Goal: Information Seeking & Learning: Learn about a topic

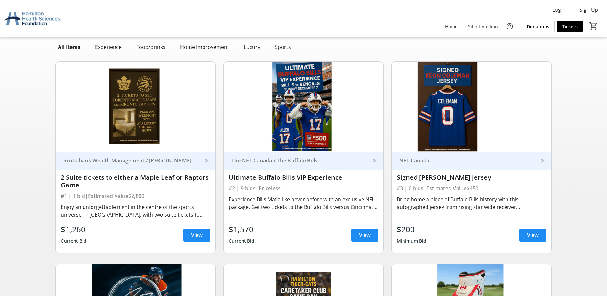
scroll to position [32, 0]
click at [191, 234] on span at bounding box center [196, 235] width 27 height 15
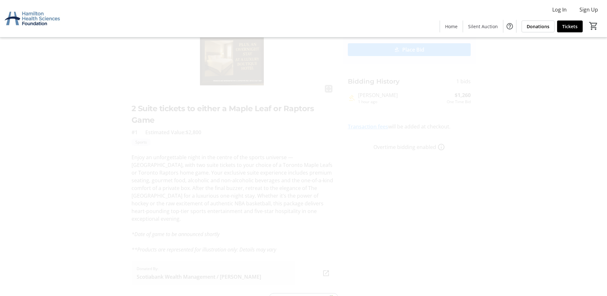
scroll to position [86, 0]
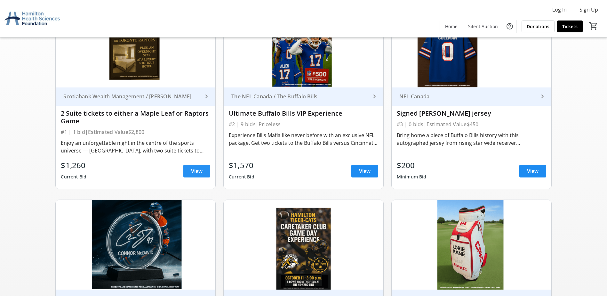
scroll to position [96, 0]
click at [195, 165] on span at bounding box center [196, 171] width 27 height 15
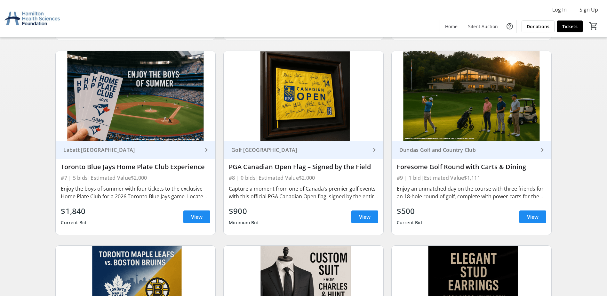
scroll to position [448, 0]
click at [532, 213] on span "View" at bounding box center [533, 217] width 12 height 8
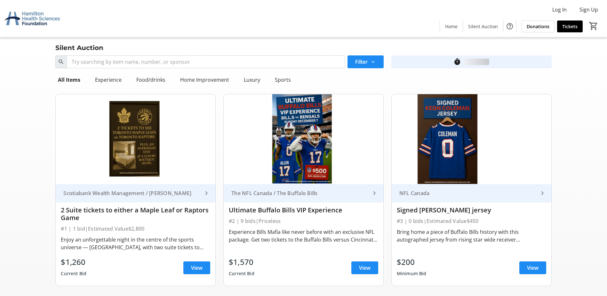
scroll to position [448, 0]
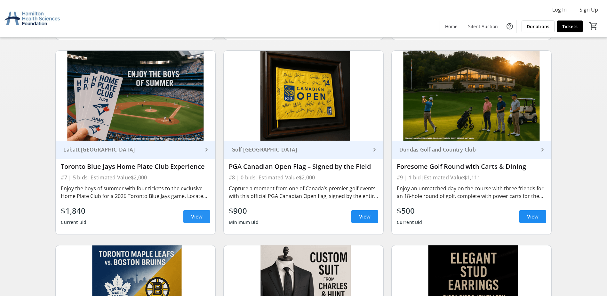
click at [208, 223] on span at bounding box center [196, 216] width 27 height 15
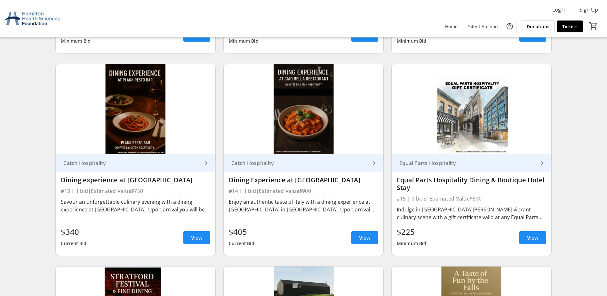
scroll to position [832, 0]
click at [201, 239] on span "View" at bounding box center [197, 237] width 12 height 8
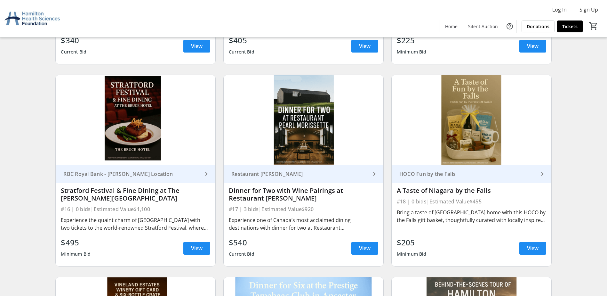
scroll to position [1023, 0]
click at [208, 248] on span at bounding box center [196, 247] width 27 height 15
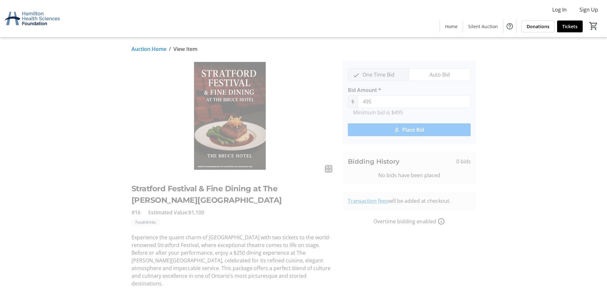
scroll to position [1023, 0]
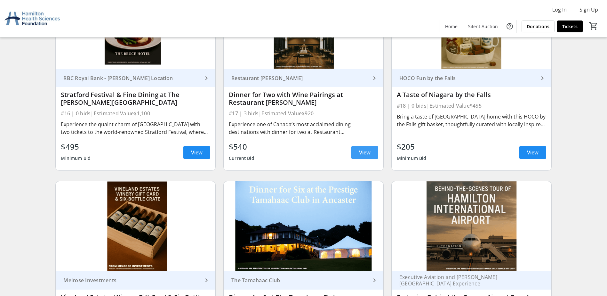
click at [360, 151] on span "View" at bounding box center [365, 153] width 12 height 8
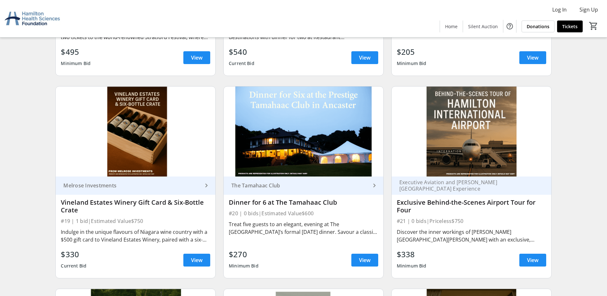
scroll to position [1214, 0]
click at [373, 258] on span at bounding box center [365, 259] width 27 height 15
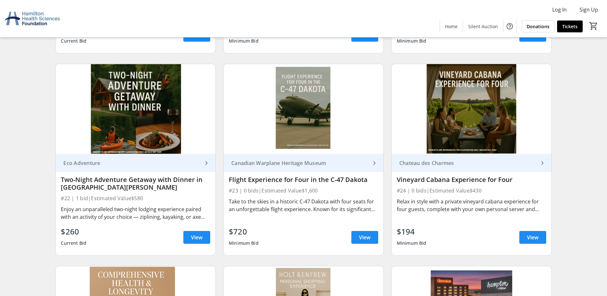
scroll to position [1438, 0]
click at [208, 237] on span at bounding box center [196, 237] width 27 height 15
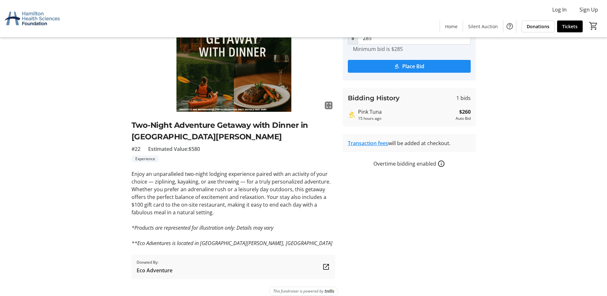
scroll to position [64, 0]
